Goal: Task Accomplishment & Management: Manage account settings

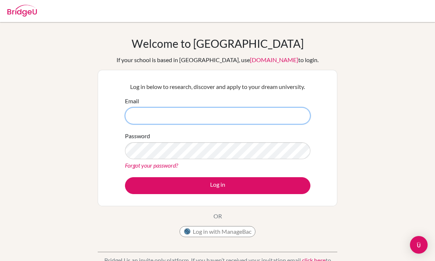
type input "[EMAIL_ADDRESS][DOMAIN_NAME]"
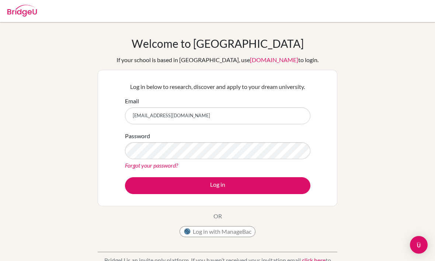
click at [217, 186] on button "Log in" at bounding box center [217, 186] width 185 height 17
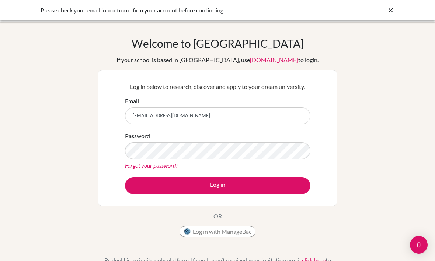
click at [230, 189] on button "Log in" at bounding box center [217, 186] width 185 height 17
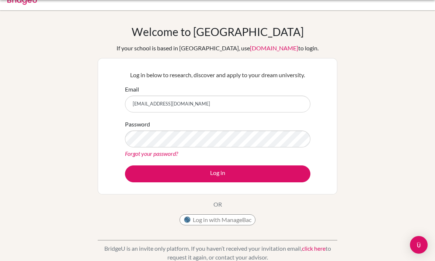
scroll to position [11, 0]
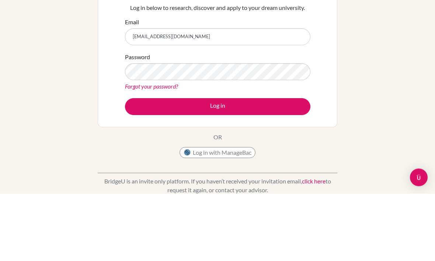
click at [138, 166] on button "Log in" at bounding box center [217, 174] width 185 height 17
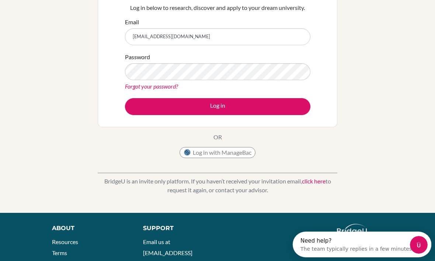
scroll to position [0, 0]
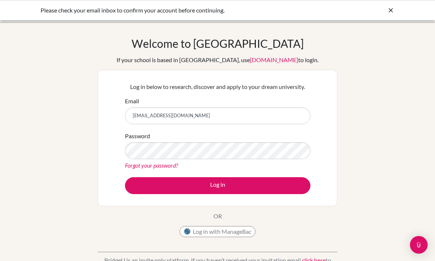
click at [404, 11] on div "Please check your email inbox to confirm your account before continuing." at bounding box center [217, 10] width 435 height 20
click at [391, 13] on icon at bounding box center [390, 10] width 7 height 7
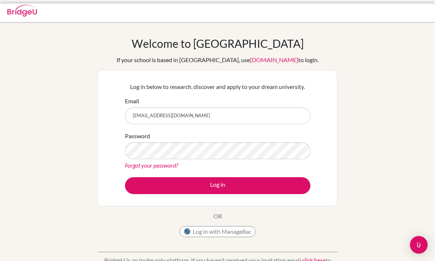
click at [387, 11] on div at bounding box center [217, 11] width 427 height 22
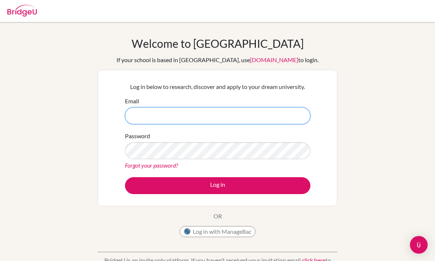
type input "[EMAIL_ADDRESS][DOMAIN_NAME]"
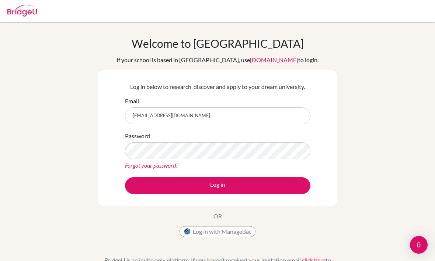
click at [229, 190] on button "Log in" at bounding box center [217, 186] width 185 height 17
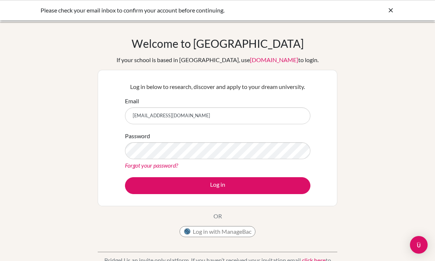
click at [389, 14] on icon at bounding box center [390, 10] width 7 height 7
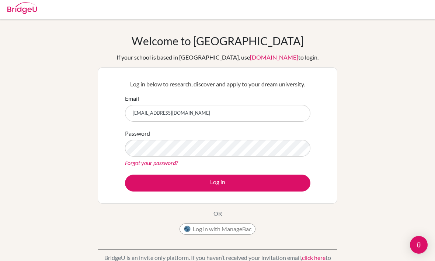
scroll to position [1, 0]
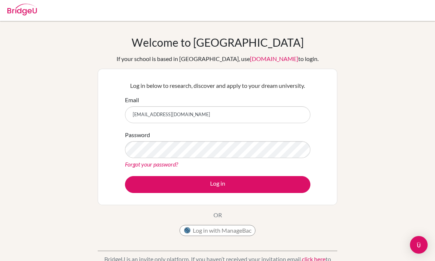
click at [256, 187] on button "Log in" at bounding box center [217, 184] width 185 height 17
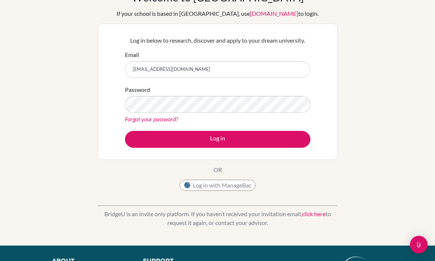
scroll to position [41, 0]
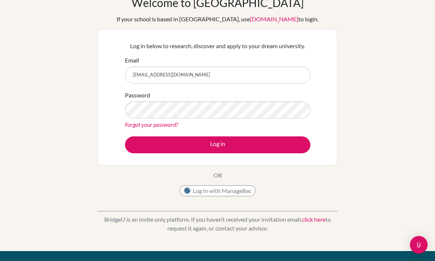
click at [147, 141] on button "Log in" at bounding box center [217, 145] width 185 height 17
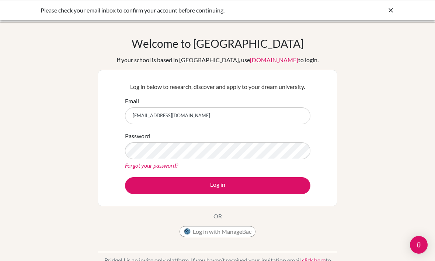
click at [34, 12] on div "Please check your email inbox to confirm your account before continuing." at bounding box center [217, 10] width 435 height 20
click at [250, 61] on link "[DOMAIN_NAME]" at bounding box center [274, 59] width 48 height 7
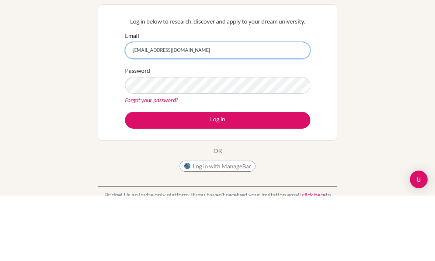
click at [148, 108] on input "[EMAIL_ADDRESS][DOMAIN_NAME]" at bounding box center [217, 116] width 185 height 17
click at [197, 108] on input "[EMAIL_ADDRESS][DOMAIN_NAME]" at bounding box center [217, 116] width 185 height 17
click at [195, 108] on input "[EMAIL_ADDRESS][DOMAIN_NAME]" at bounding box center [217, 116] width 185 height 17
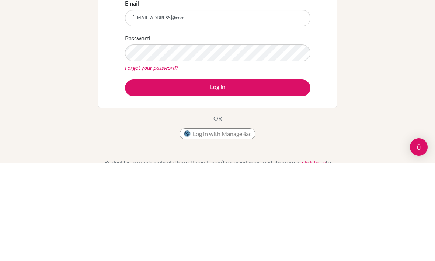
click at [141, 178] on button "Log in" at bounding box center [217, 186] width 185 height 17
click at [143, 178] on button "Log in" at bounding box center [217, 186] width 185 height 17
click at [149, 178] on button "Log in" at bounding box center [217, 186] width 185 height 17
click at [146, 178] on button "Log in" at bounding box center [217, 186] width 185 height 17
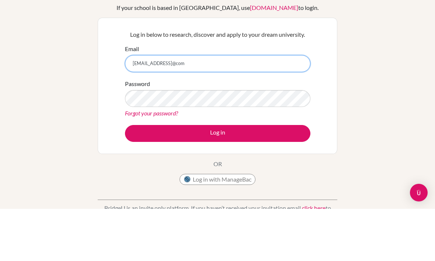
click at [282, 108] on input "[EMAIL_ADDRESS]@com" at bounding box center [217, 116] width 185 height 17
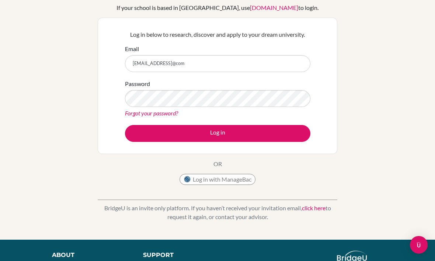
click at [140, 138] on button "Log in" at bounding box center [217, 133] width 185 height 17
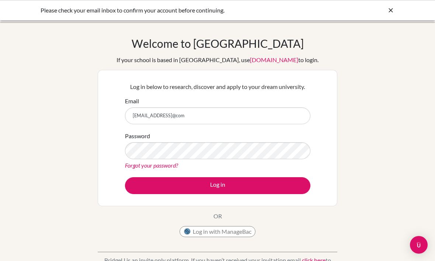
click at [150, 180] on button "Log in" at bounding box center [217, 186] width 185 height 17
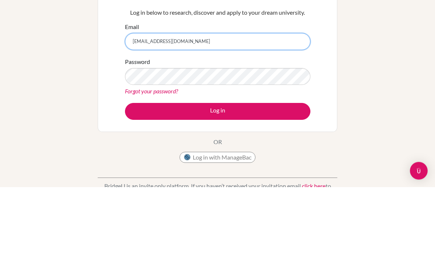
type input "[EMAIL_ADDRESS][DOMAIN_NAME]"
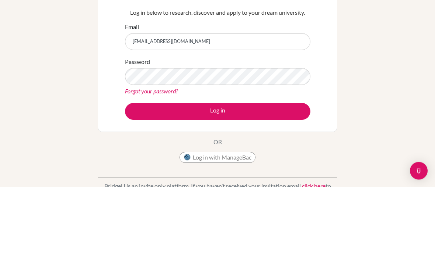
click at [249, 178] on button "Log in" at bounding box center [217, 186] width 185 height 17
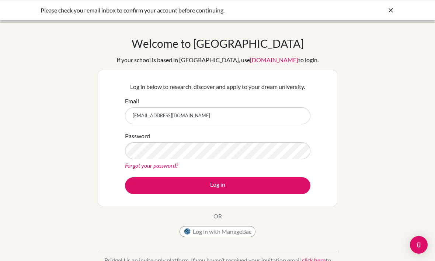
click at [35, 10] on div "Please check your email inbox to confirm your account before continuing." at bounding box center [217, 10] width 435 height 20
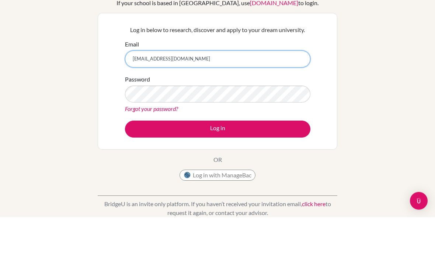
type input "[EMAIL_ADDRESS][DOMAIN_NAME]"
click at [139, 132] on label "Password" at bounding box center [137, 136] width 25 height 9
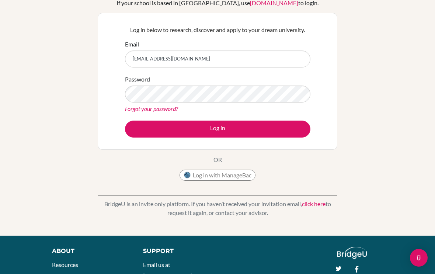
click at [282, 128] on button "Log in" at bounding box center [217, 128] width 185 height 17
